Goal: Transaction & Acquisition: Purchase product/service

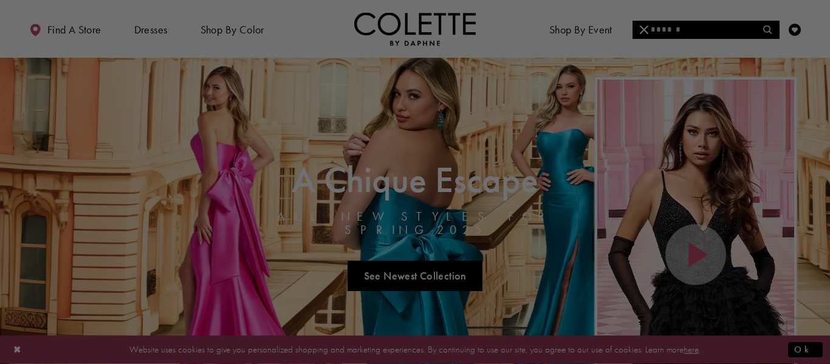
click at [693, 27] on div at bounding box center [419, 184] width 839 height 368
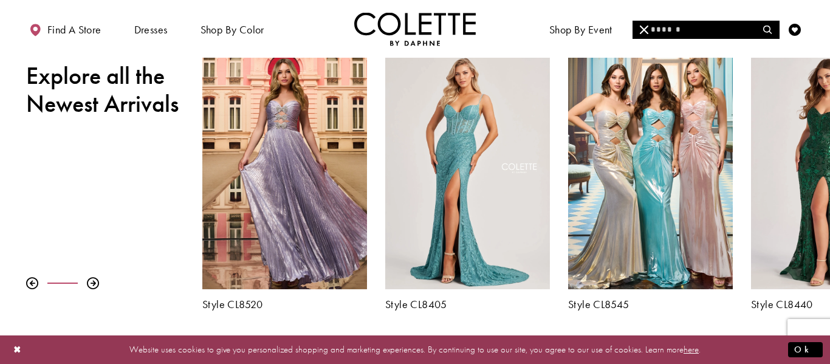
click at [682, 33] on input "Search" at bounding box center [706, 30] width 146 height 18
type input "**********"
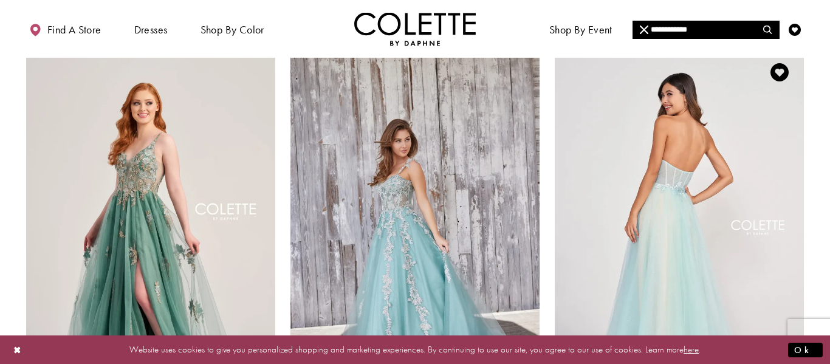
scroll to position [1431, 0]
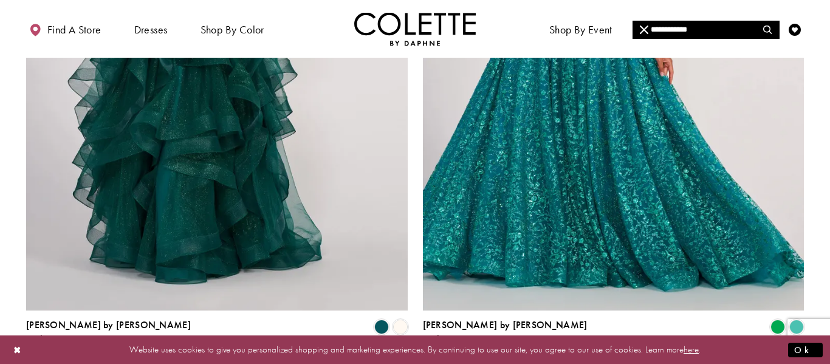
scroll to position [2241, 0]
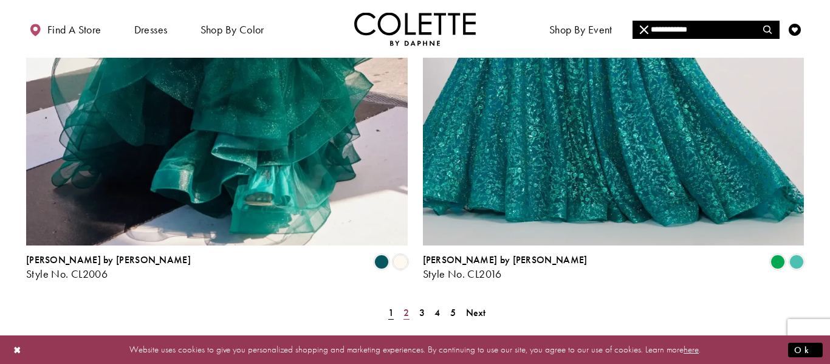
click at [408, 306] on span "2" at bounding box center [406, 312] width 5 height 13
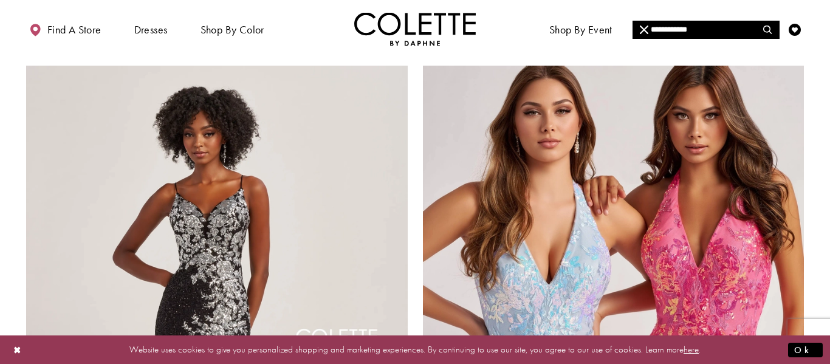
scroll to position [1869, 0]
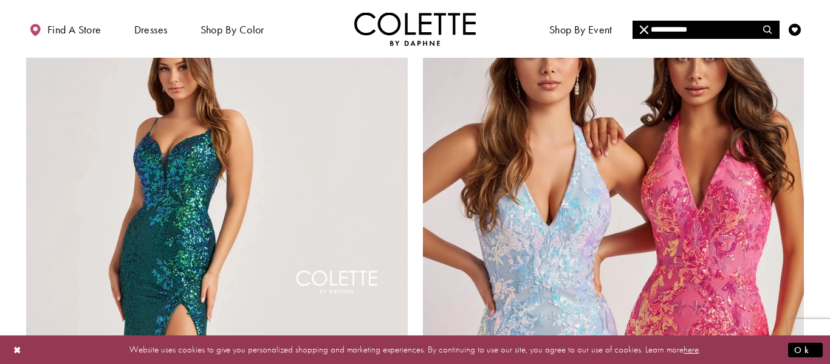
click at [385, 160] on img "Visit Colette by Daphne Style No. CL8425 Page" at bounding box center [217, 284] width 382 height 555
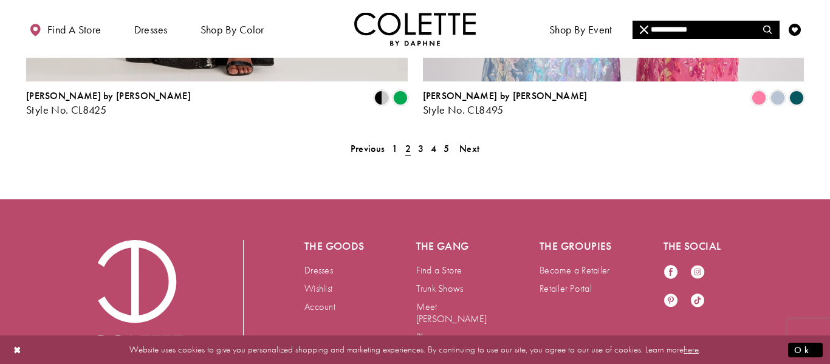
scroll to position [2408, 0]
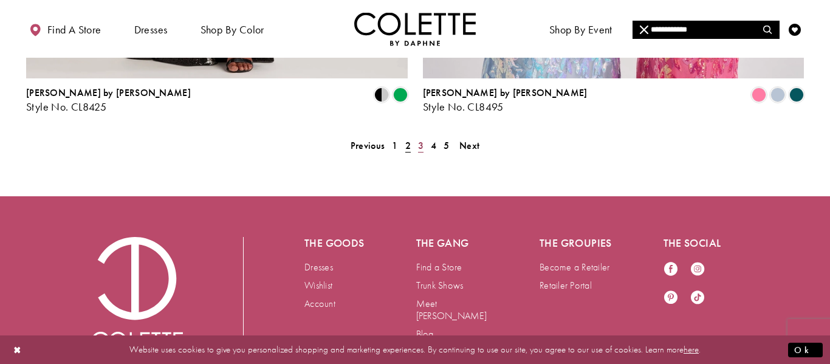
click at [419, 139] on span "3" at bounding box center [420, 145] width 5 height 13
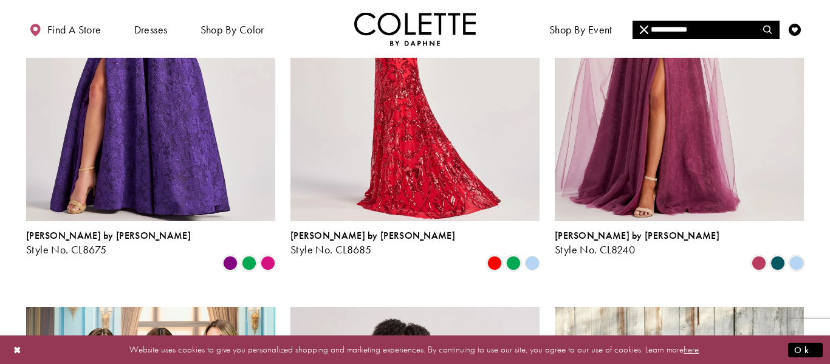
scroll to position [740, 0]
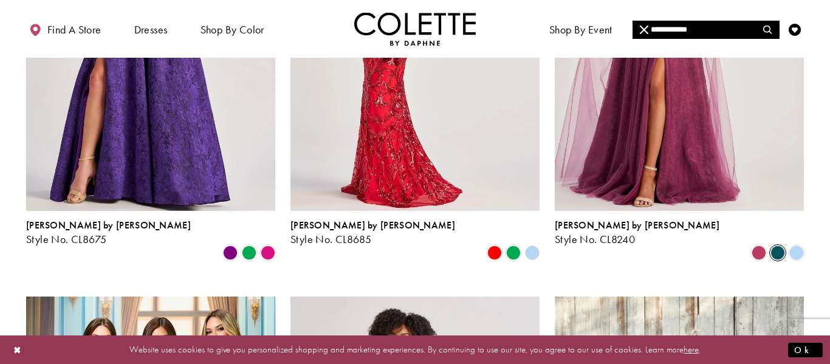
click at [775, 246] on span "Product List" at bounding box center [778, 253] width 15 height 15
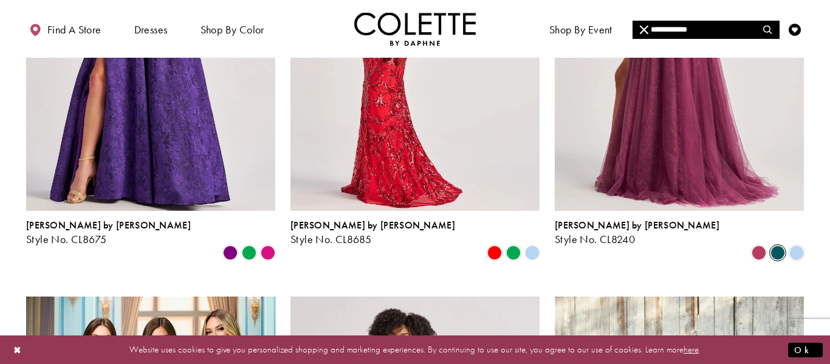
click at [727, 149] on img "Visit Colette by Daphne Style No. CL8240 Page" at bounding box center [679, 29] width 249 height 362
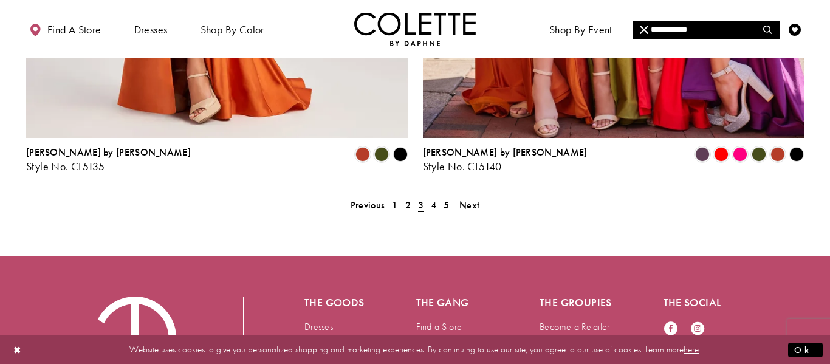
scroll to position [2349, 0]
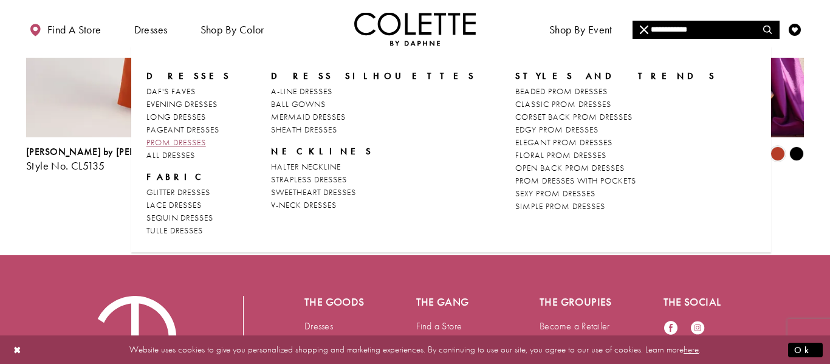
click at [180, 139] on span "PROM DRESSES" at bounding box center [176, 142] width 60 height 11
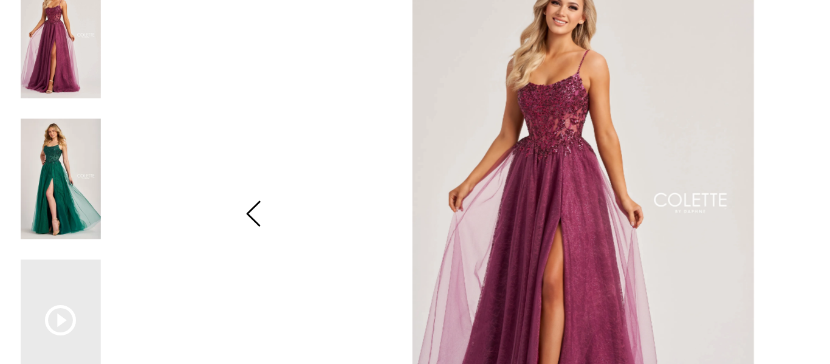
click at [35, 145] on img "Scroll List" at bounding box center [43, 158] width 57 height 86
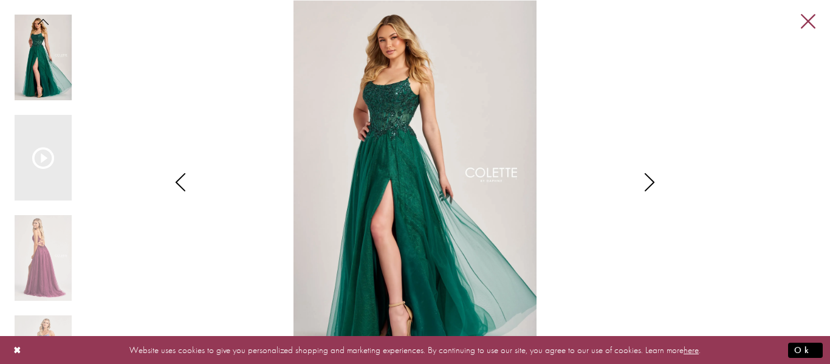
click at [808, 20] on link "Close" at bounding box center [808, 22] width 15 height 15
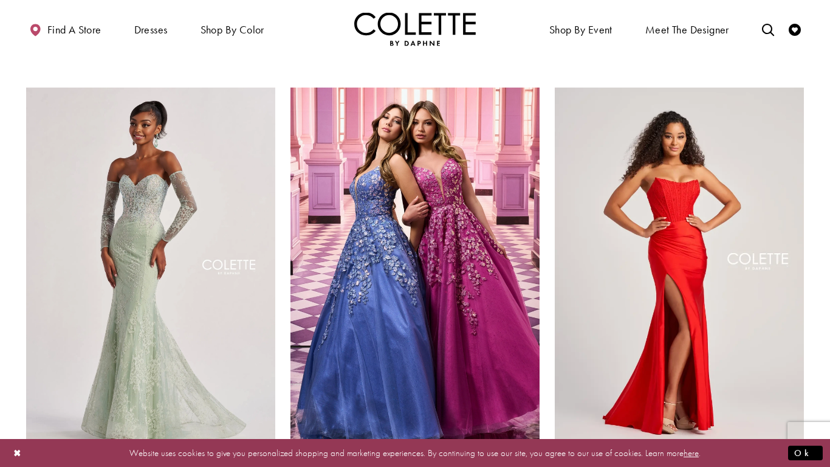
scroll to position [1632, 0]
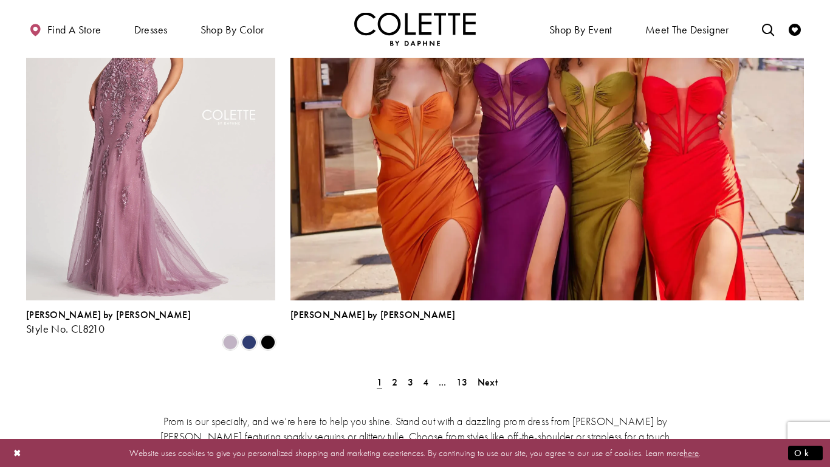
scroll to position [2687, 0]
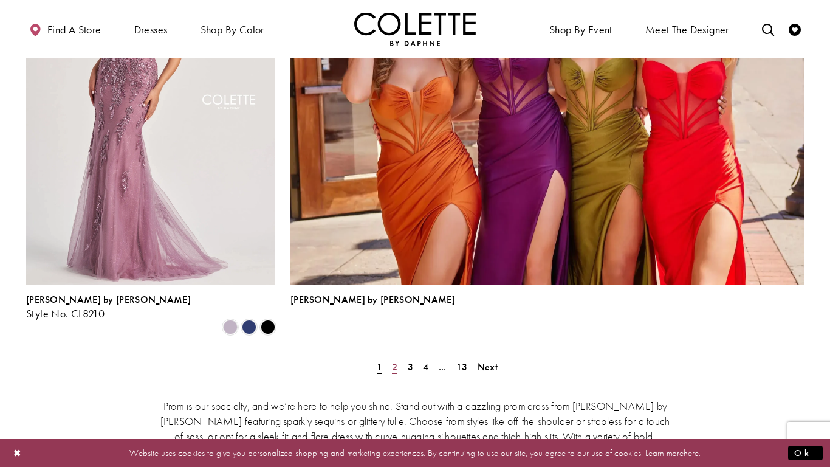
click at [395, 360] on span "2" at bounding box center [394, 366] width 5 height 13
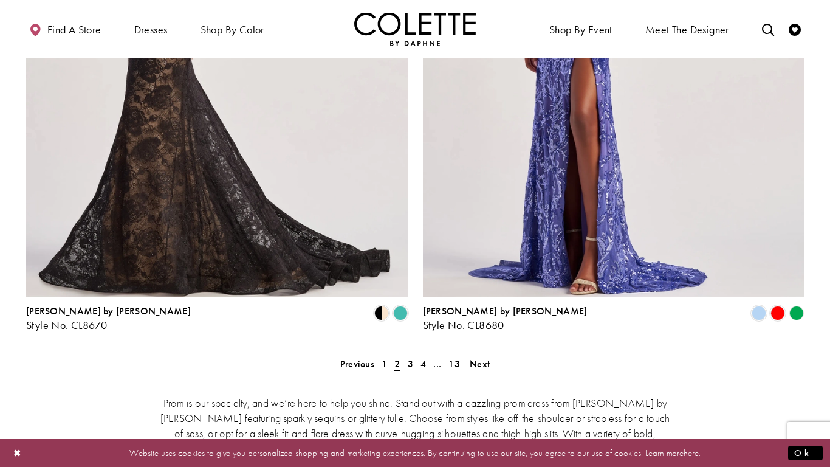
scroll to position [2419, 0]
click at [409, 358] on span "3" at bounding box center [410, 364] width 5 height 13
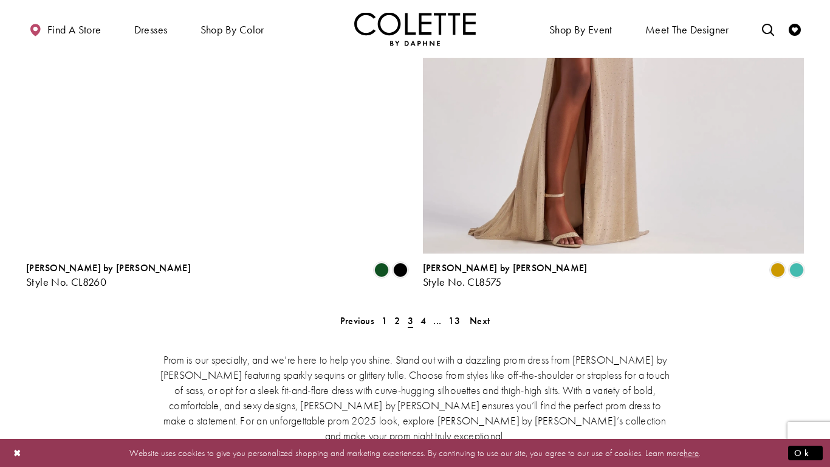
scroll to position [2688, 0]
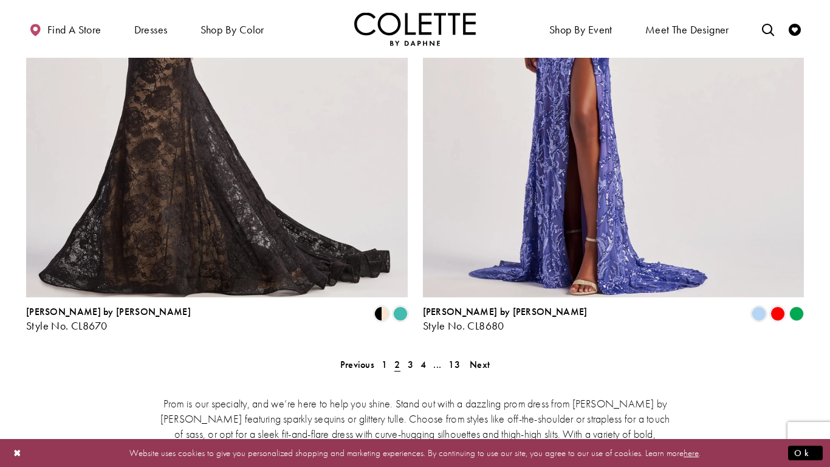
scroll to position [312, 0]
